Goal: Task Accomplishment & Management: Manage account settings

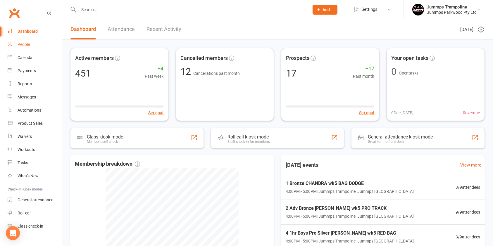
click at [35, 45] on link "People" at bounding box center [35, 44] width 54 height 13
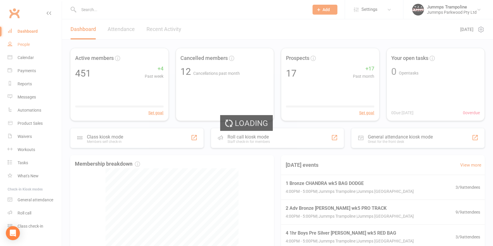
select select "100"
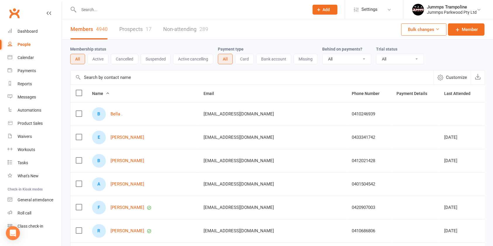
click at [126, 26] on link "Prospects 17" at bounding box center [135, 29] width 32 height 20
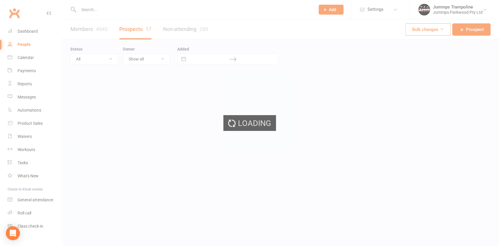
select select "100"
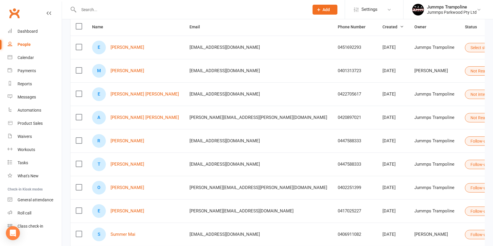
scroll to position [67, 0]
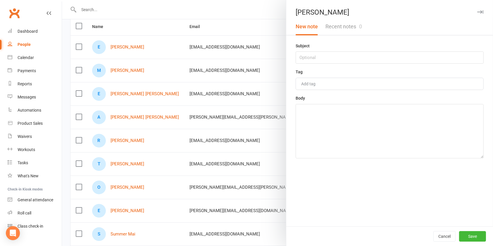
click at [278, 89] on div at bounding box center [277, 123] width 431 height 246
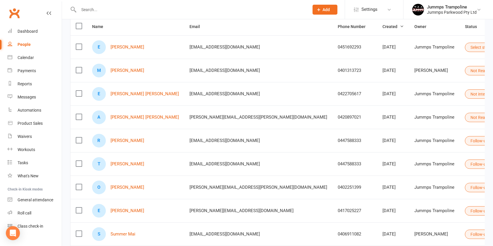
click at [226, 31] on th "Email" at bounding box center [258, 27] width 148 height 18
click at [465, 48] on button "Select status" at bounding box center [484, 47] width 39 height 9
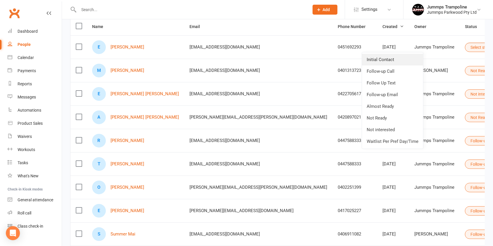
click at [398, 60] on link "Initial Contact" at bounding box center [392, 60] width 61 height 12
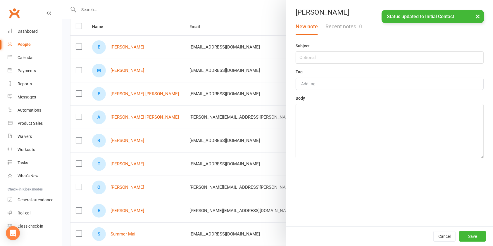
click at [335, 27] on button "Recent notes 0" at bounding box center [343, 26] width 44 height 17
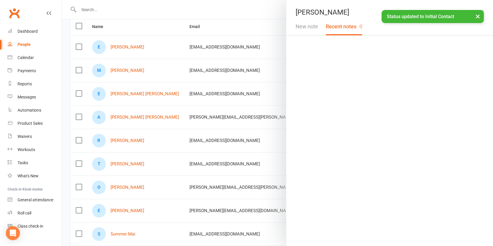
click at [302, 29] on button "New note" at bounding box center [307, 26] width 30 height 17
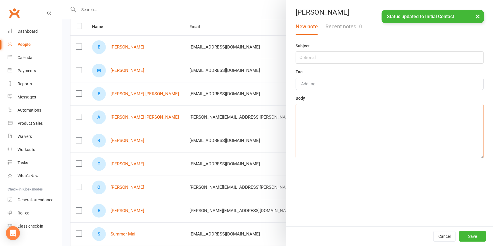
click at [344, 120] on textarea at bounding box center [389, 131] width 188 height 54
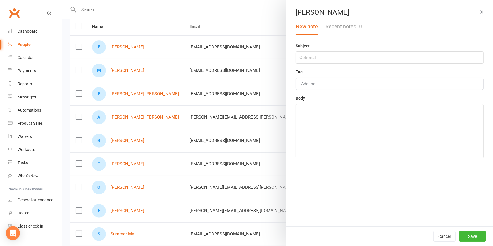
click at [340, 9] on div "[PERSON_NAME]" at bounding box center [389, 12] width 207 height 8
click at [344, 133] on textarea at bounding box center [389, 131] width 188 height 54
drag, startPoint x: 328, startPoint y: 126, endPoint x: 322, endPoint y: 119, distance: 9.5
click at [322, 119] on textarea at bounding box center [389, 131] width 188 height 54
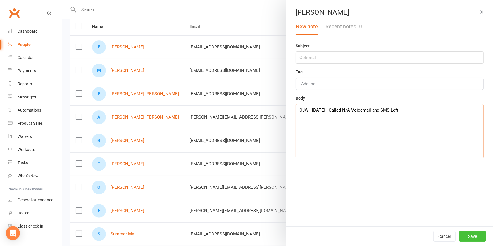
type textarea "CJW - [DATE] - Called N/A Voicemail and SMS Left"
click at [465, 236] on button "Save" at bounding box center [472, 236] width 27 height 11
